Goal: Task Accomplishment & Management: Manage account settings

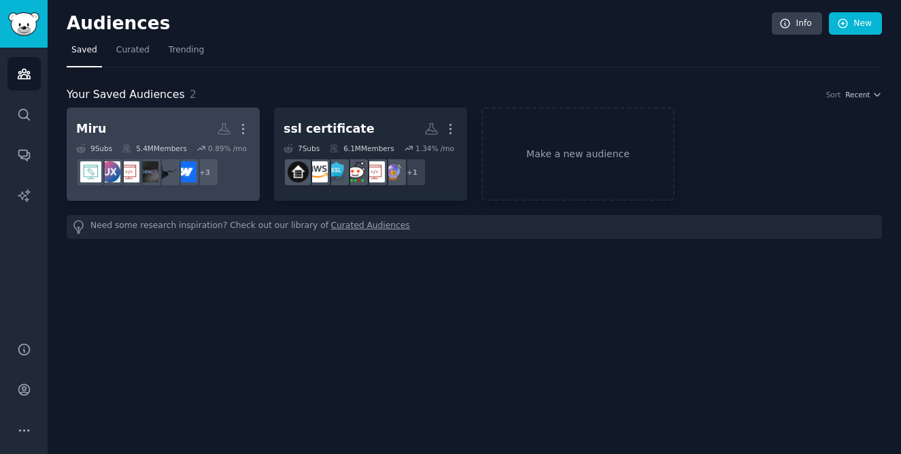
click at [168, 120] on h2 "Miru Custom Audience More" at bounding box center [163, 129] width 174 height 24
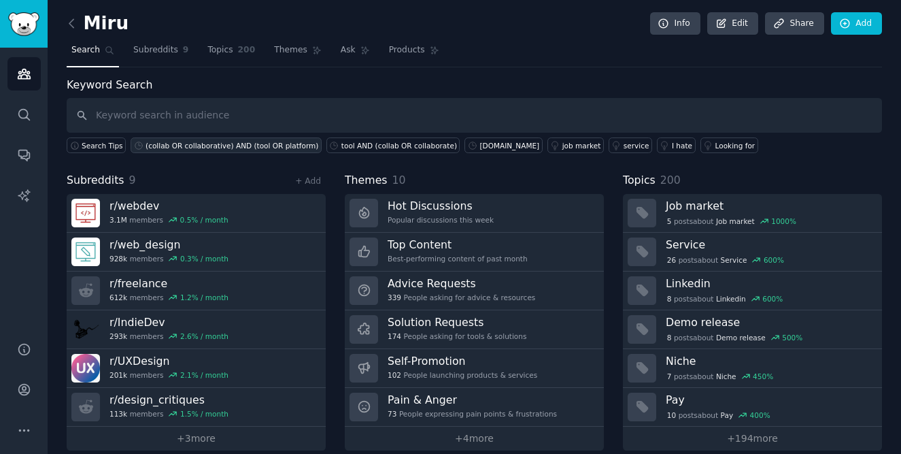
click at [187, 143] on div "(collab OR collaborative) AND (tool OR platform)" at bounding box center [232, 146] width 173 height 10
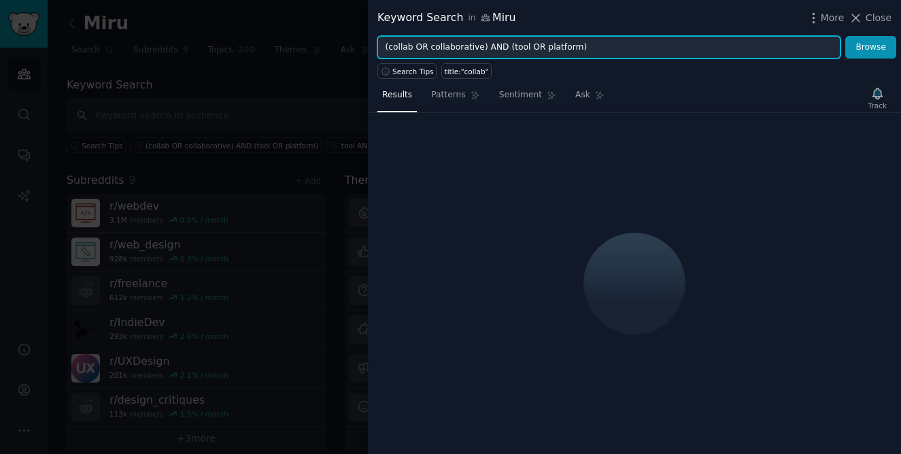
click at [415, 46] on input "(collab OR collaborative) AND (tool OR platform)" at bounding box center [608, 47] width 463 height 23
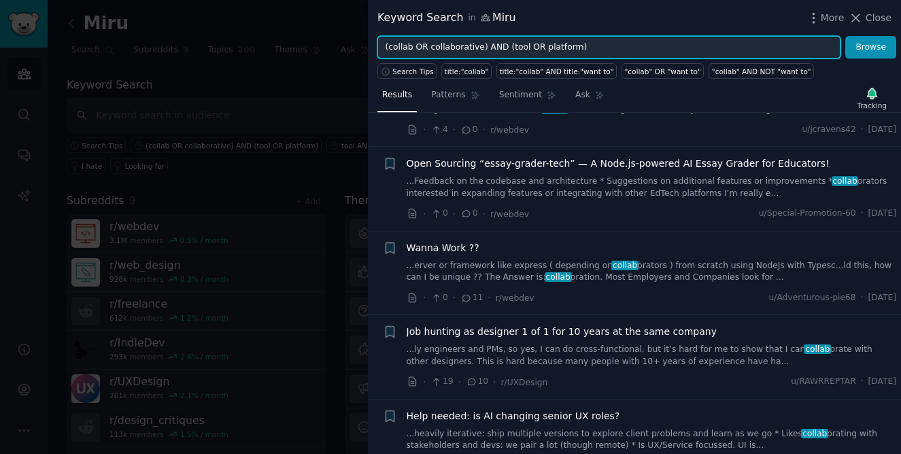
scroll to position [86, 0]
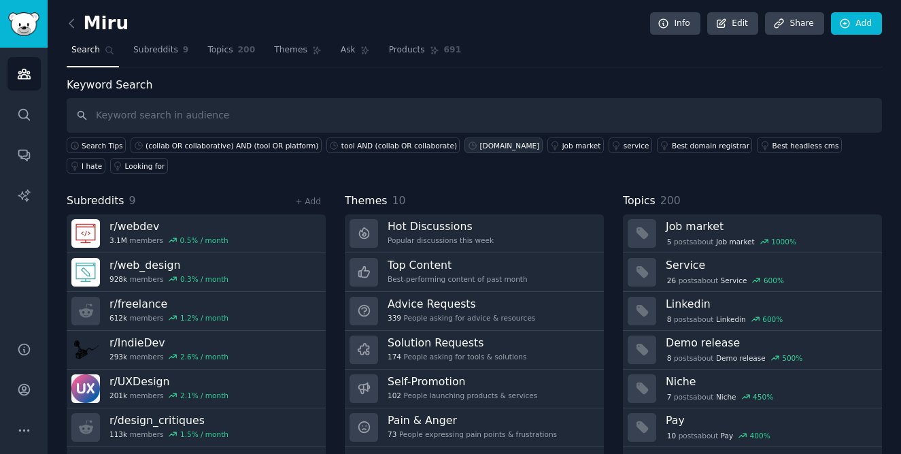
click at [479, 145] on div "[DOMAIN_NAME]" at bounding box center [509, 146] width 60 height 10
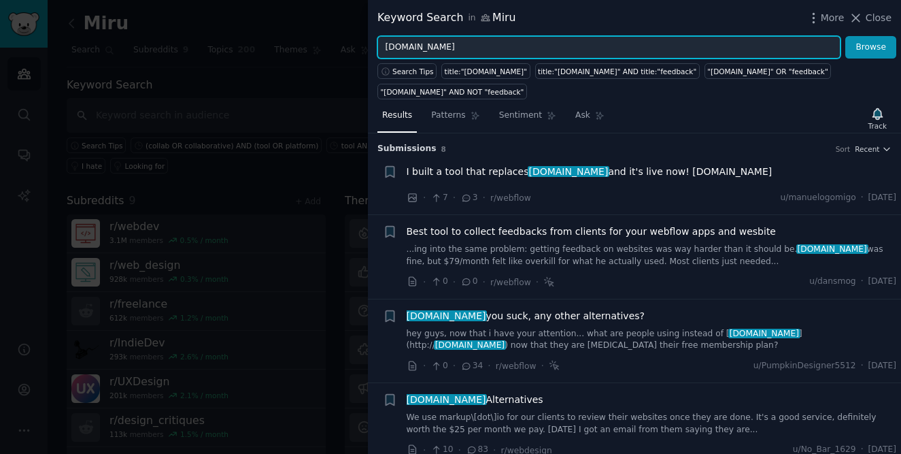
click at [432, 50] on input "[DOMAIN_NAME]" at bounding box center [608, 47] width 463 height 23
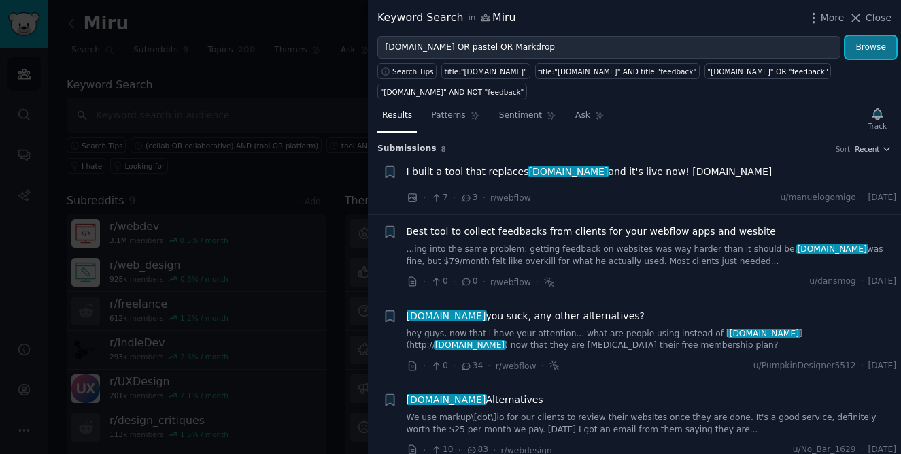
click at [862, 42] on button "Browse" at bounding box center [870, 47] width 51 height 23
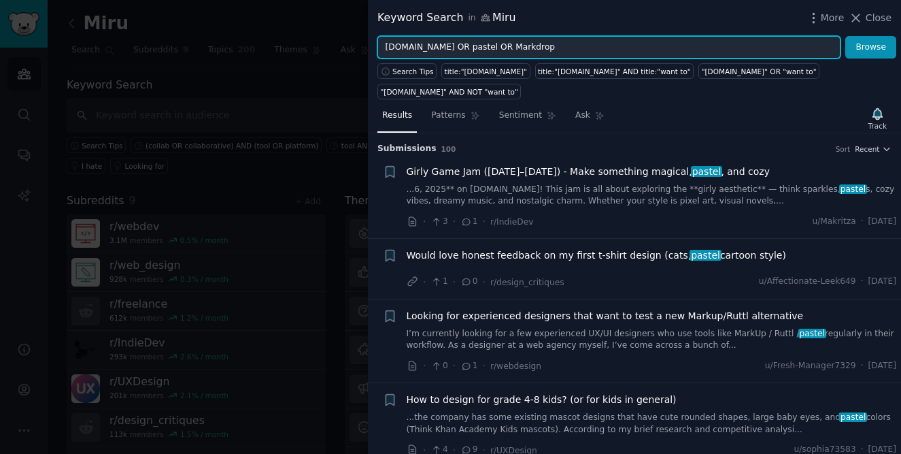
click at [441, 48] on input "[DOMAIN_NAME] OR pastel OR Markdrop" at bounding box center [608, 47] width 463 height 23
type input "[DOMAIN_NAME] OR usepastel OR Markdrop"
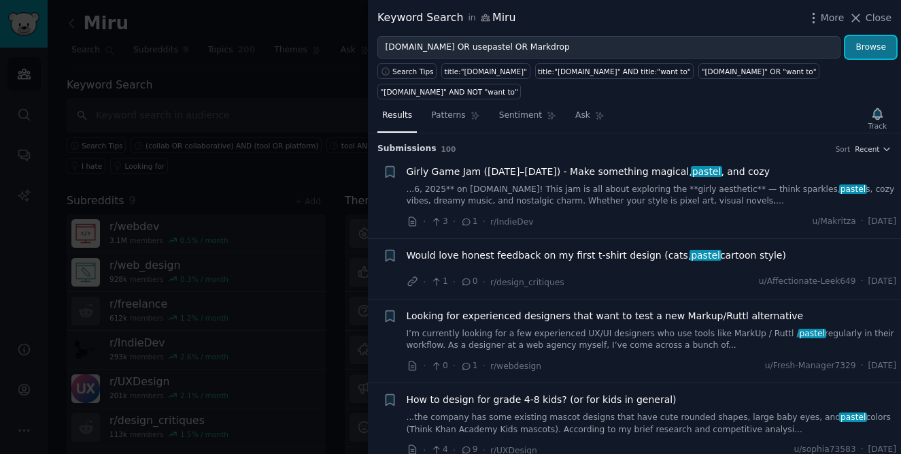
click at [857, 52] on button "Browse" at bounding box center [870, 47] width 51 height 23
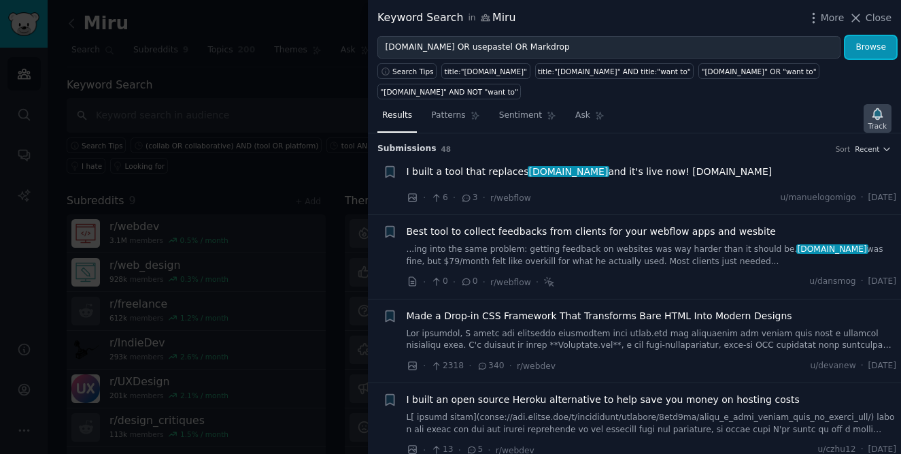
click at [879, 107] on icon "button" at bounding box center [877, 114] width 14 height 14
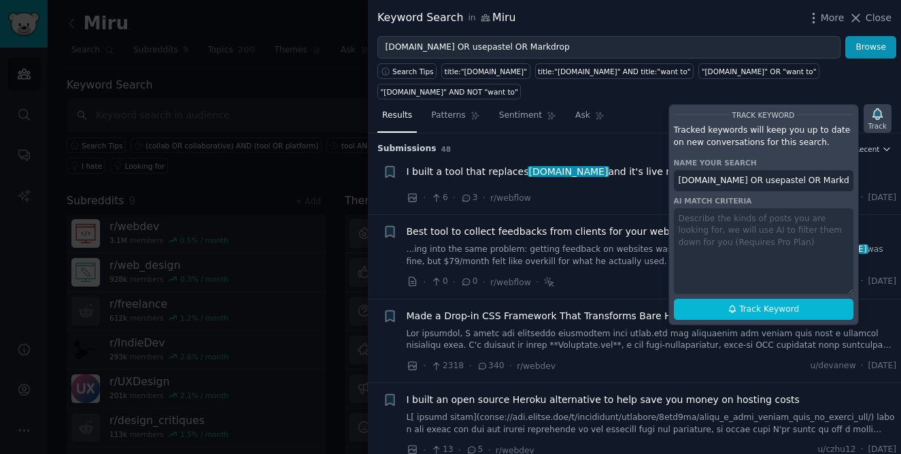
scroll to position [0, 5]
click at [759, 207] on div "Track Keyword Tracked keywords will keep you up to date on new conversations fo…" at bounding box center [763, 214] width 190 height 221
click at [749, 303] on span "Track Keyword" at bounding box center [769, 309] width 60 height 12
type input "[DOMAIN_NAME] OR usepastel OR Markdrop in Miru"
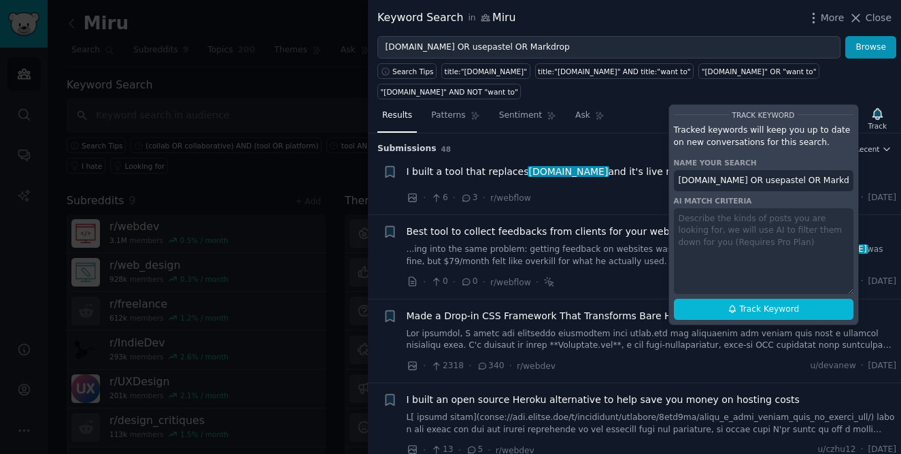
click at [626, 133] on div "Submission s 48 Sort Recent" at bounding box center [634, 144] width 514 height 22
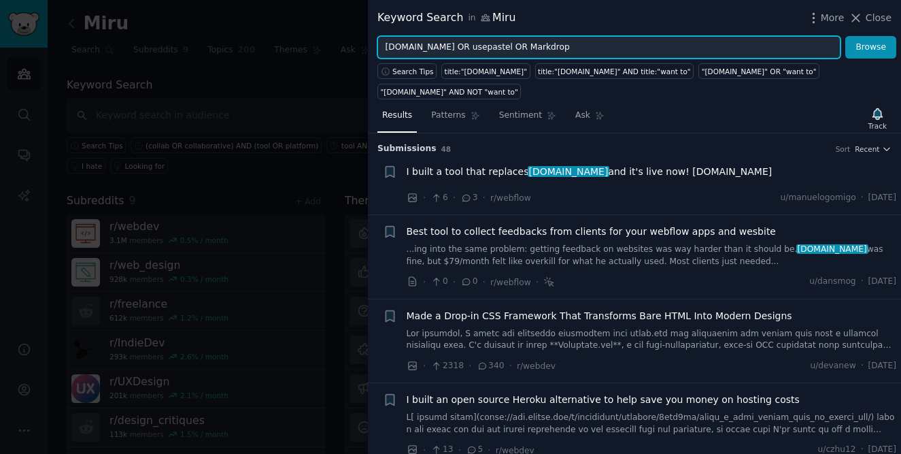
click at [732, 45] on input "[DOMAIN_NAME] OR usepastel OR Markdrop" at bounding box center [608, 47] width 463 height 23
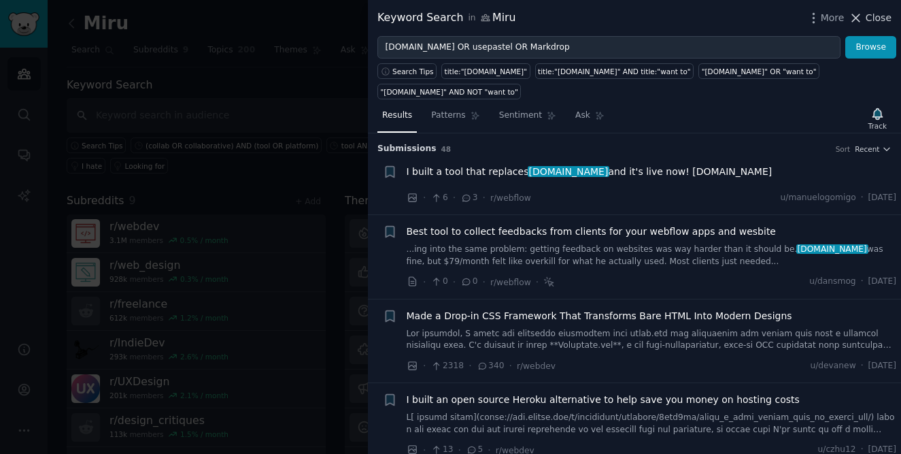
click at [874, 21] on span "Close" at bounding box center [879, 18] width 26 height 14
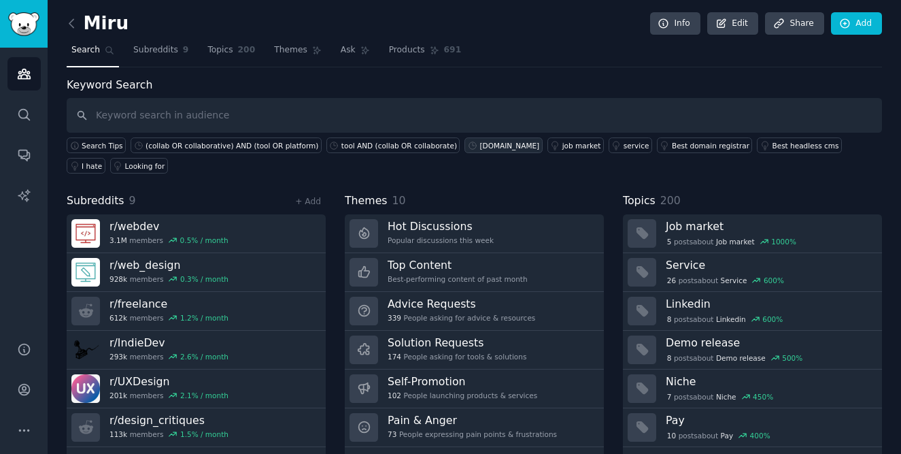
click at [486, 143] on div "[DOMAIN_NAME]" at bounding box center [509, 146] width 60 height 10
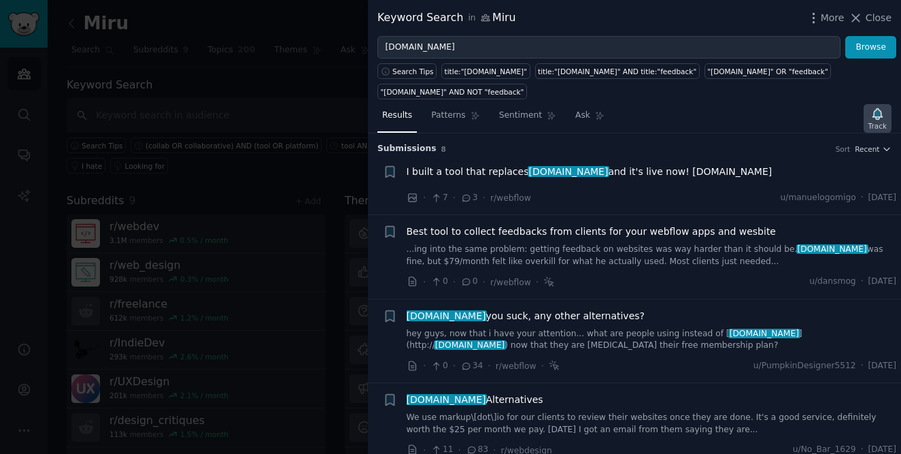
click at [880, 108] on icon "button" at bounding box center [877, 113] width 10 height 11
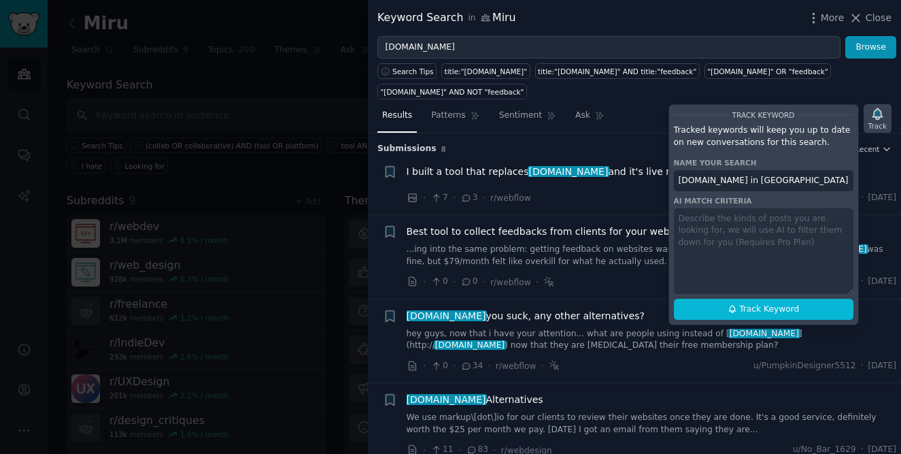
click at [871, 107] on icon "button" at bounding box center [877, 114] width 14 height 14
click at [871, 18] on span "Close" at bounding box center [879, 18] width 26 height 14
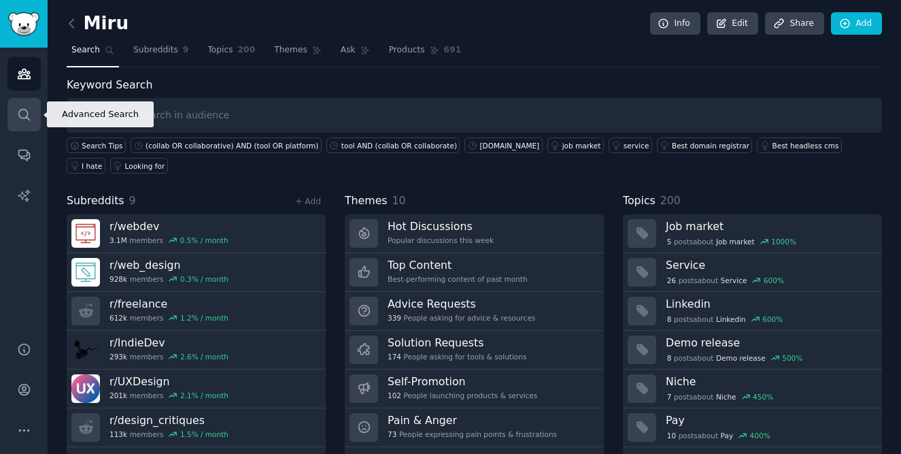
click at [24, 118] on icon "Sidebar" at bounding box center [24, 114] width 14 height 14
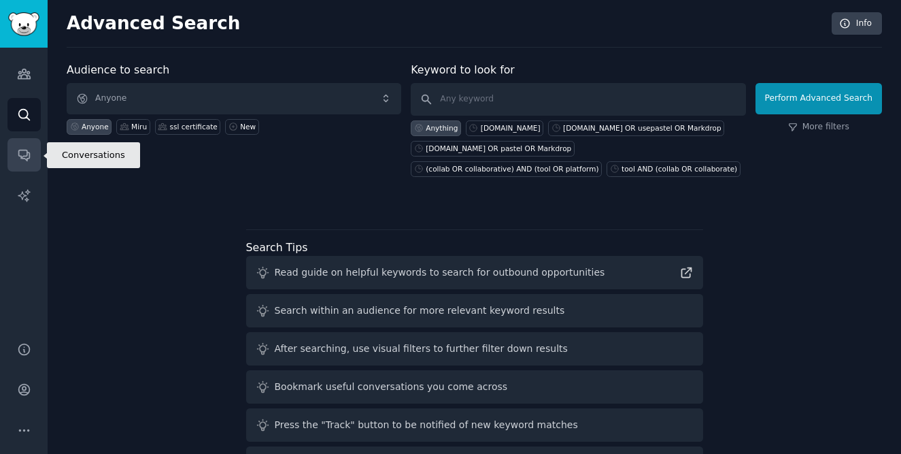
click at [24, 145] on link "Conversations" at bounding box center [23, 154] width 33 height 33
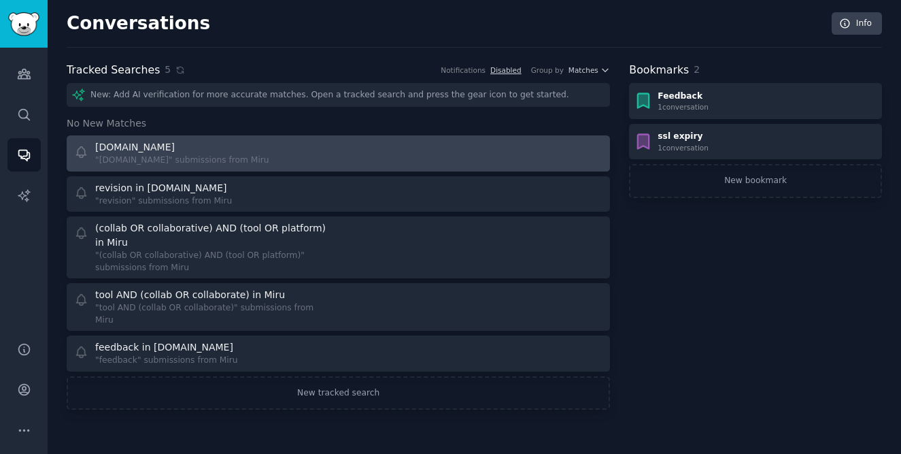
click at [140, 161] on div ""[DOMAIN_NAME]" submissions from Miru" at bounding box center [182, 160] width 174 height 12
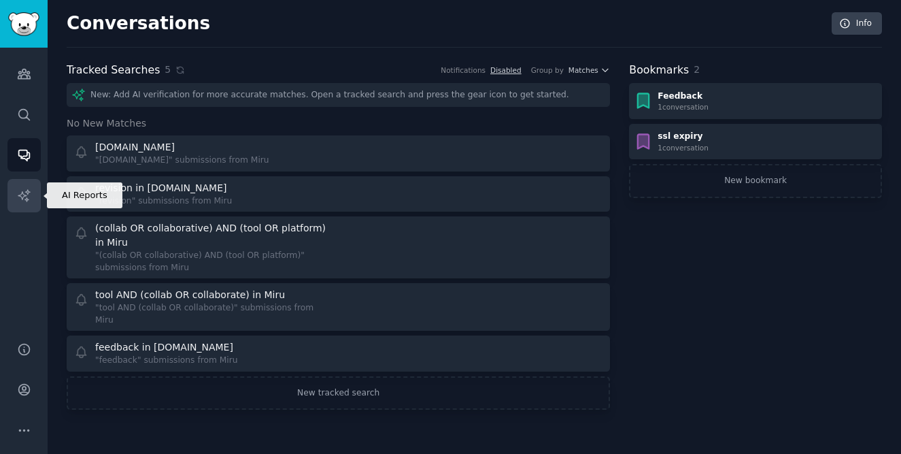
click at [29, 195] on icon "Sidebar" at bounding box center [24, 195] width 14 height 14
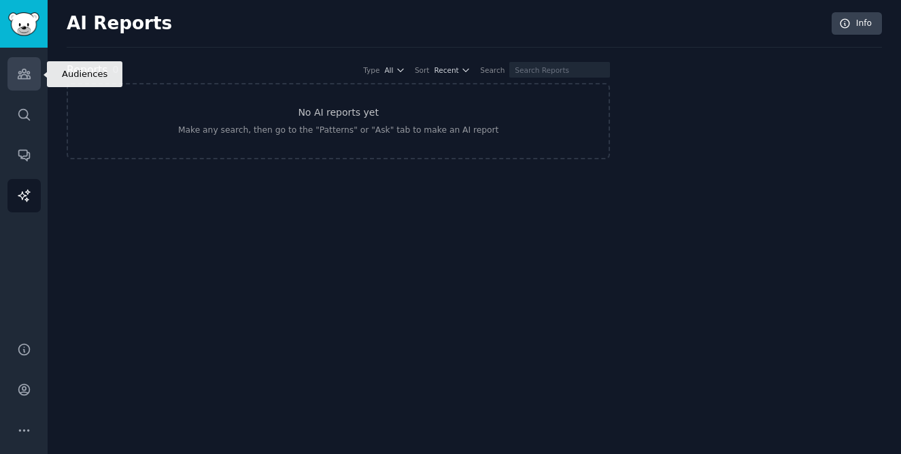
click at [24, 75] on icon "Sidebar" at bounding box center [24, 74] width 14 height 14
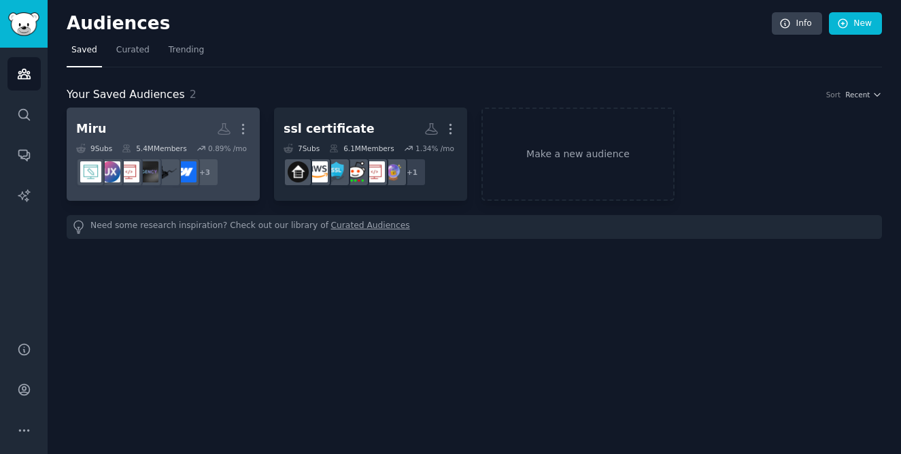
click at [149, 141] on div "Miru More 9 Sub s 5.4M Members 0.89 % /mo + 3" at bounding box center [163, 154] width 174 height 74
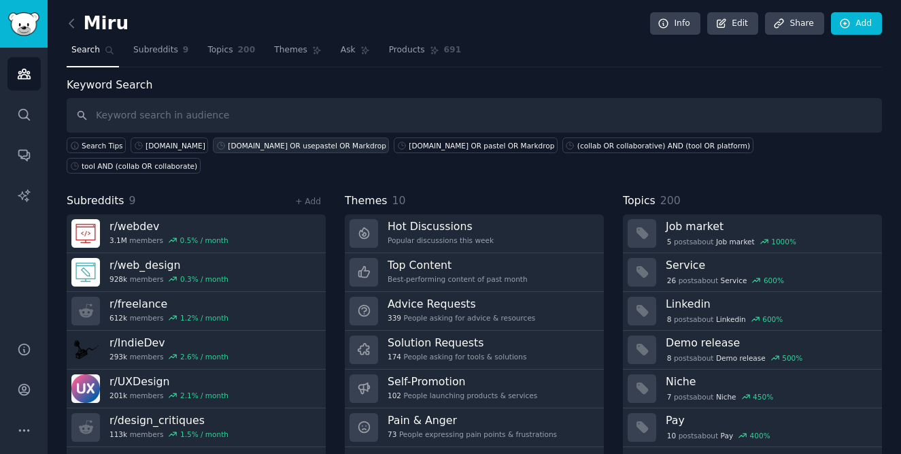
click at [232, 145] on div "[DOMAIN_NAME] OR usepastel OR Markdrop" at bounding box center [307, 146] width 158 height 10
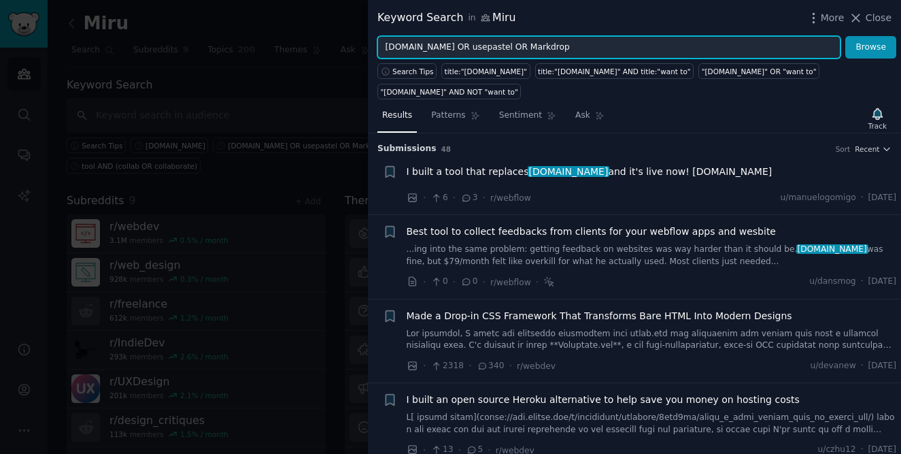
click at [459, 48] on input "[DOMAIN_NAME] OR usepastel OR Markdrop" at bounding box center [608, 47] width 463 height 23
click at [879, 108] on icon "button" at bounding box center [877, 113] width 10 height 11
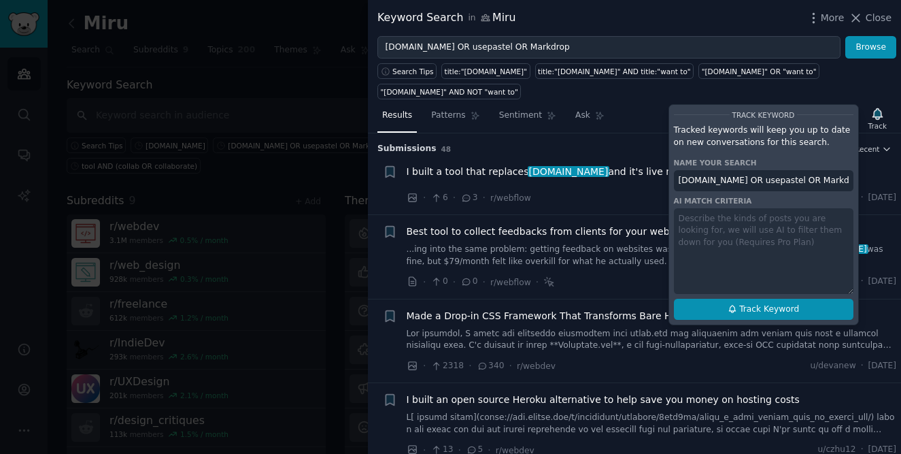
click at [771, 303] on span "Track Keyword" at bounding box center [769, 309] width 60 height 12
type input "[DOMAIN_NAME] OR usepastel OR Markdrop in Miru"
click at [644, 104] on div "Results Patterns Sentiment Ask Track Track Keyword Tracked keywords will keep y…" at bounding box center [634, 118] width 533 height 29
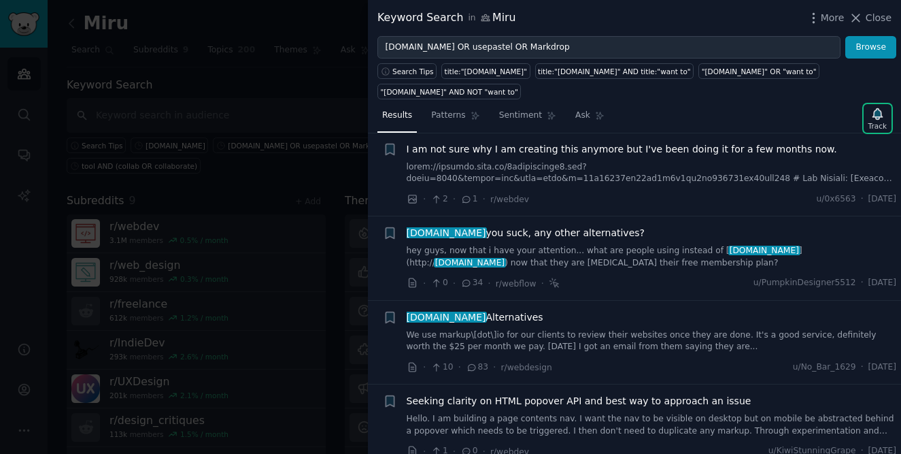
scroll to position [337, 0]
